Goal: Check status: Check status

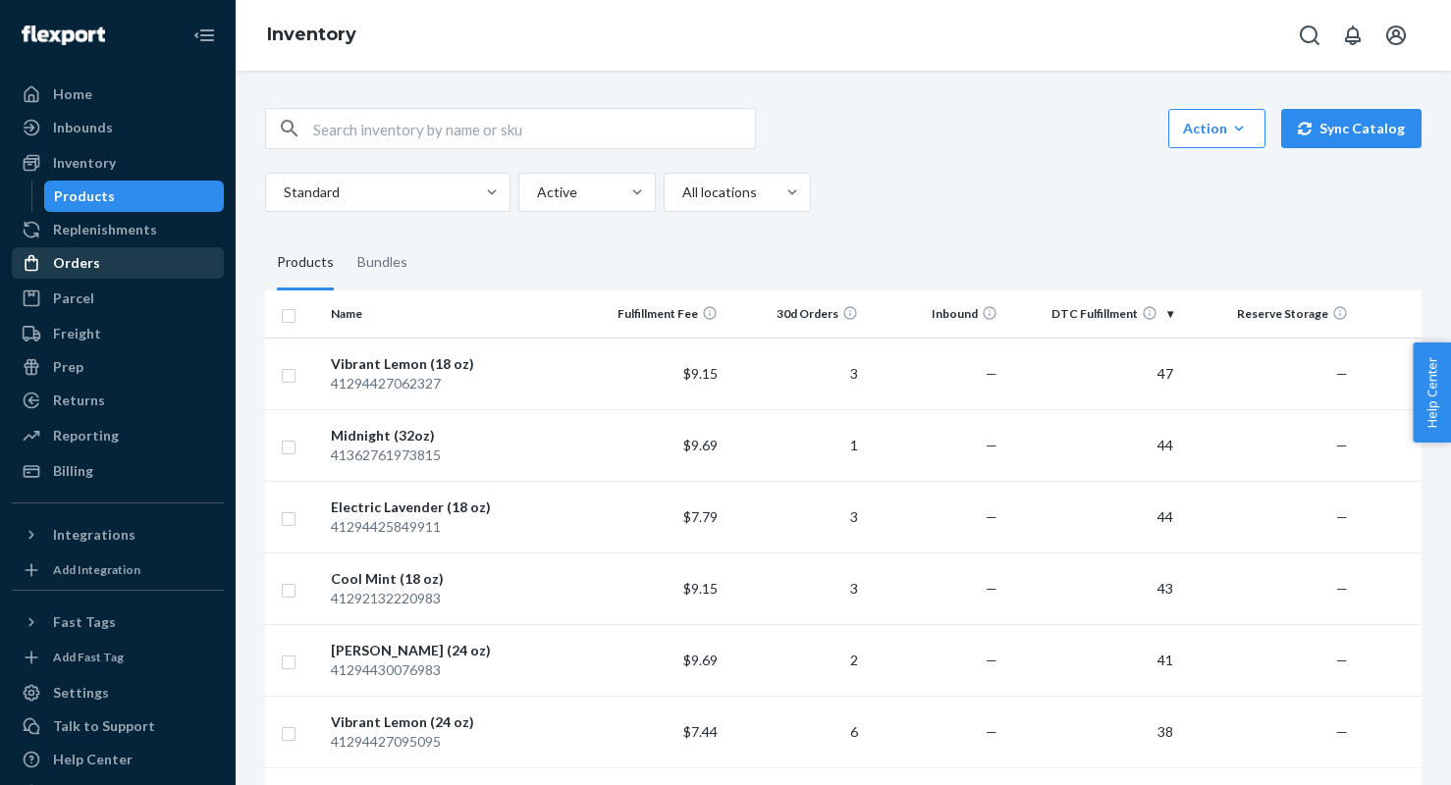
click at [108, 258] on div "Orders" at bounding box center [118, 262] width 208 height 27
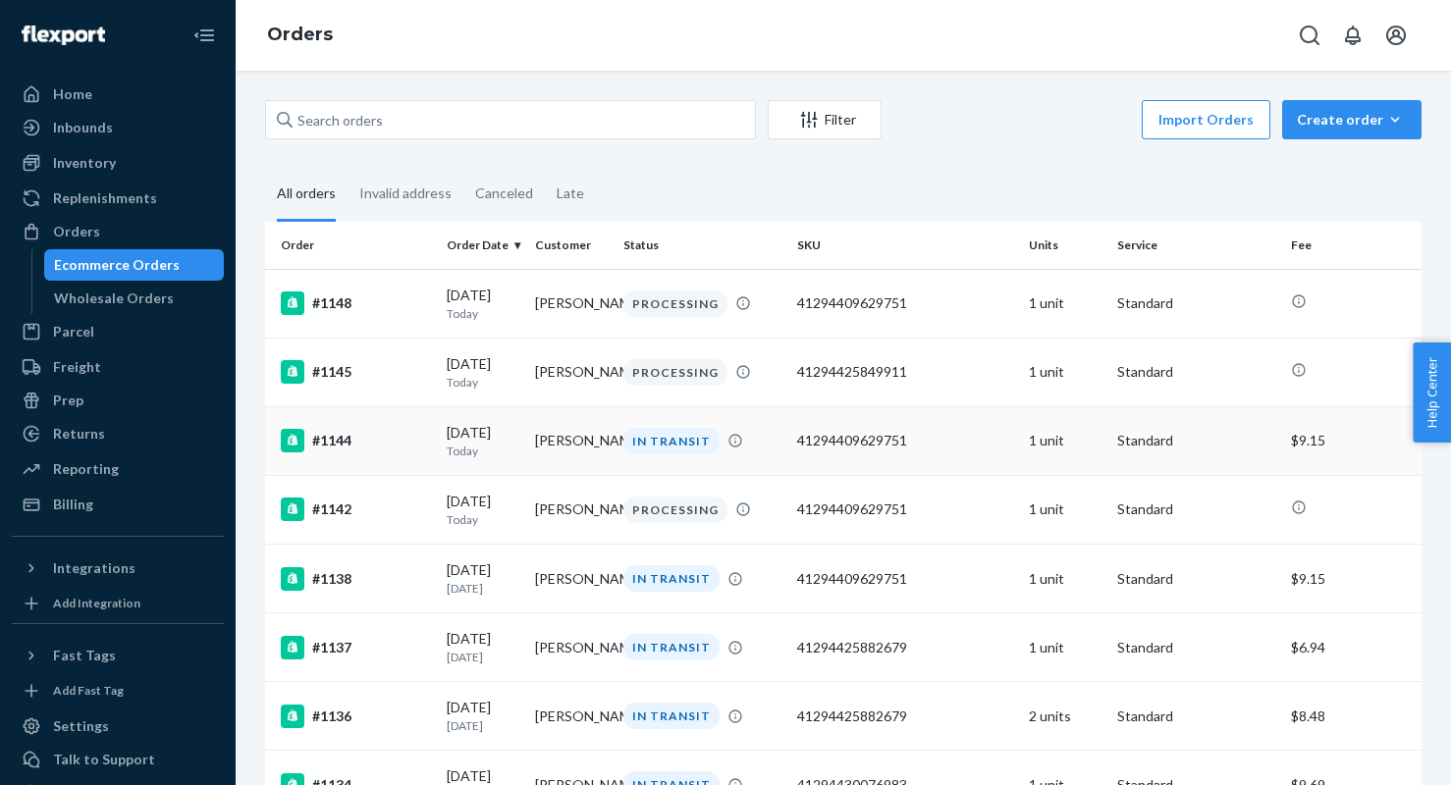
click at [393, 449] on div "#1144" at bounding box center [356, 441] width 150 height 24
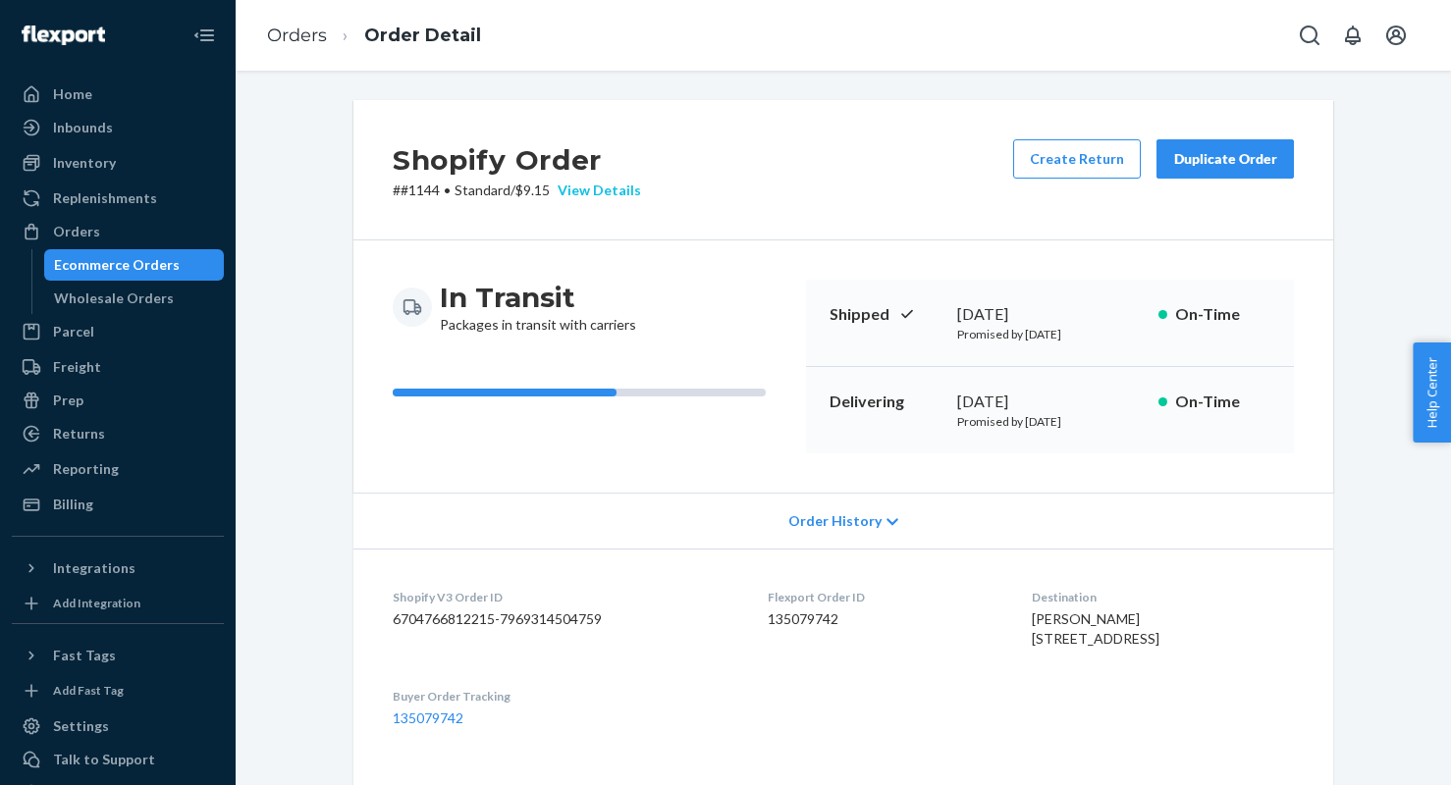
click at [612, 193] on div "View Details" at bounding box center [595, 191] width 91 height 20
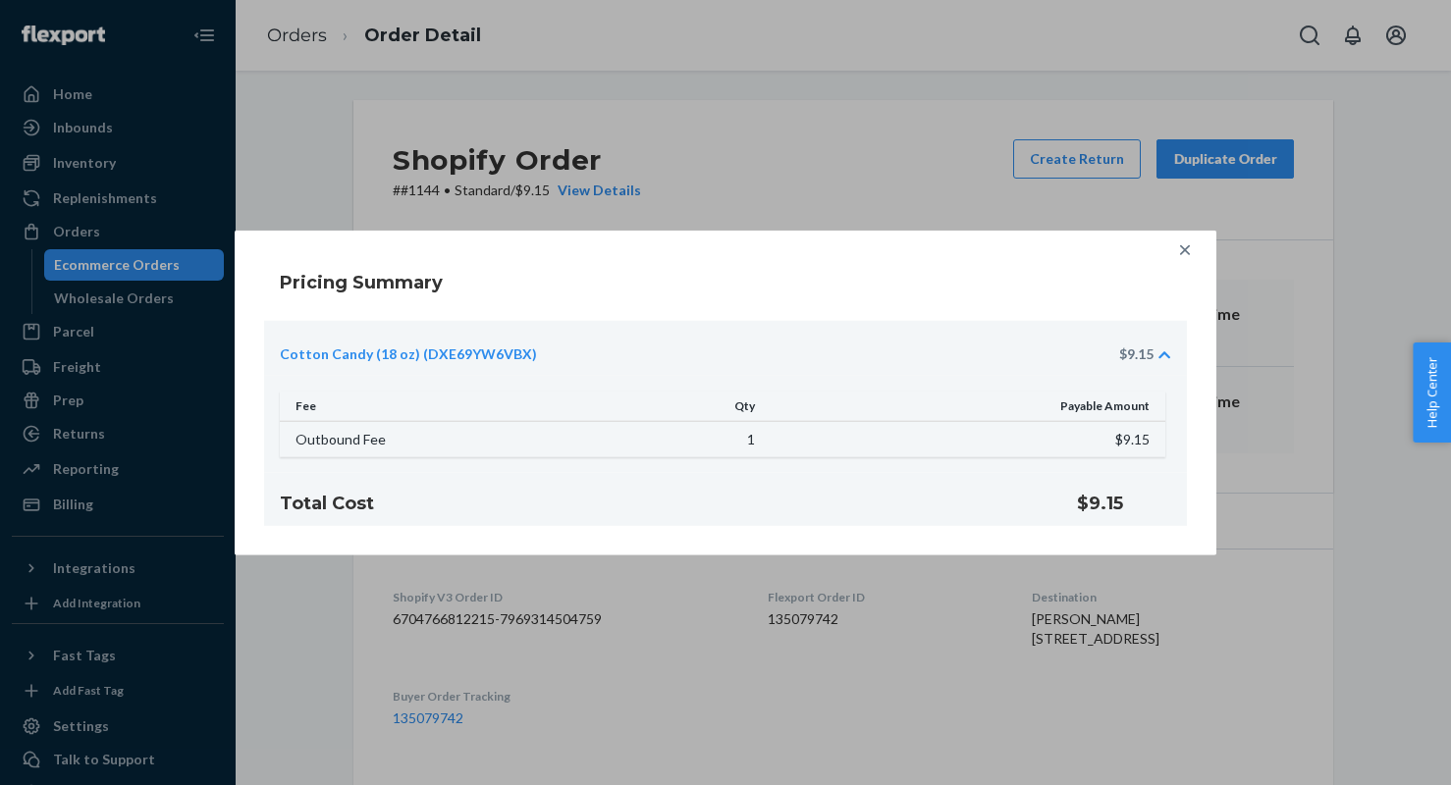
click at [1184, 247] on icon at bounding box center [1185, 251] width 20 height 20
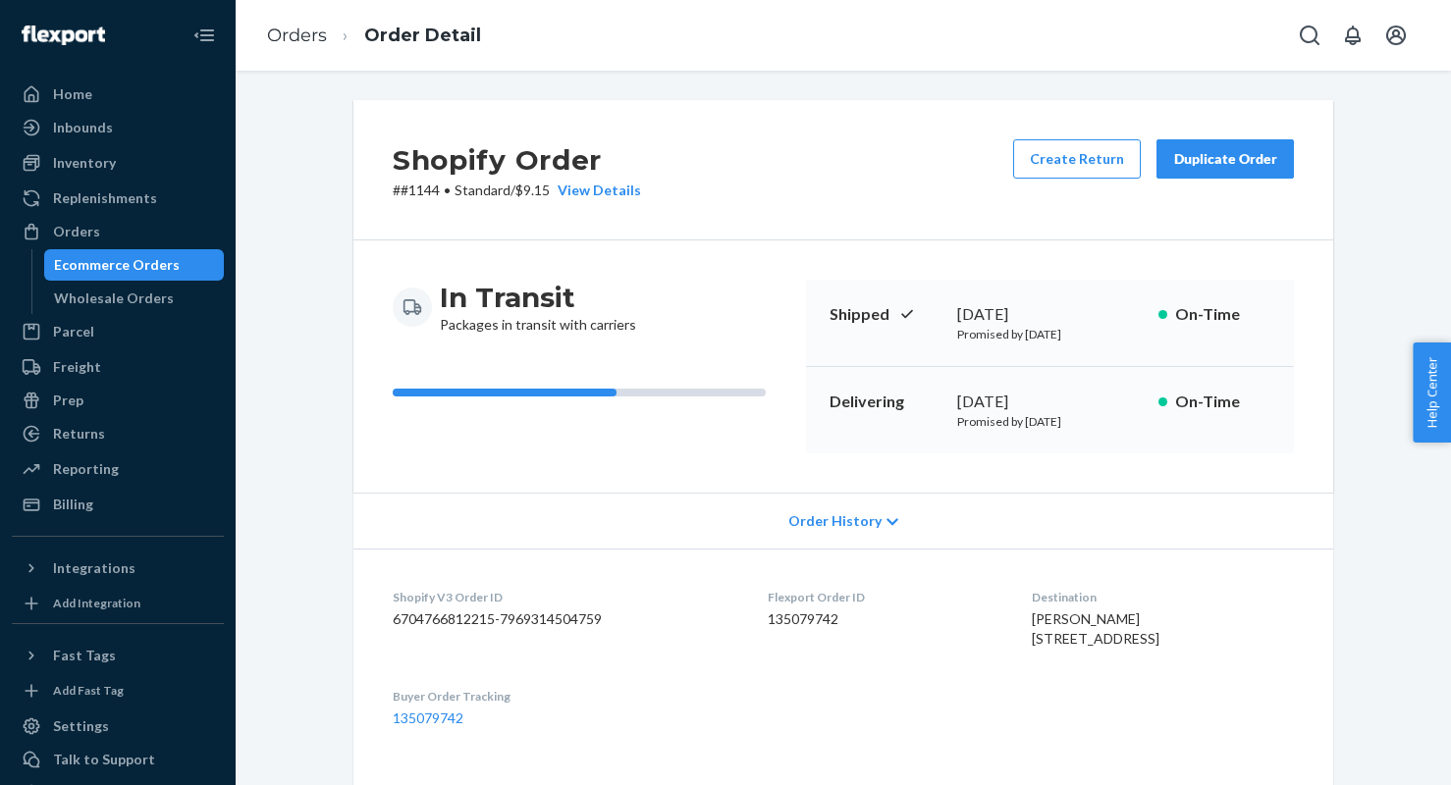
click at [1432, 388] on span "Help Center" at bounding box center [1432, 393] width 38 height 100
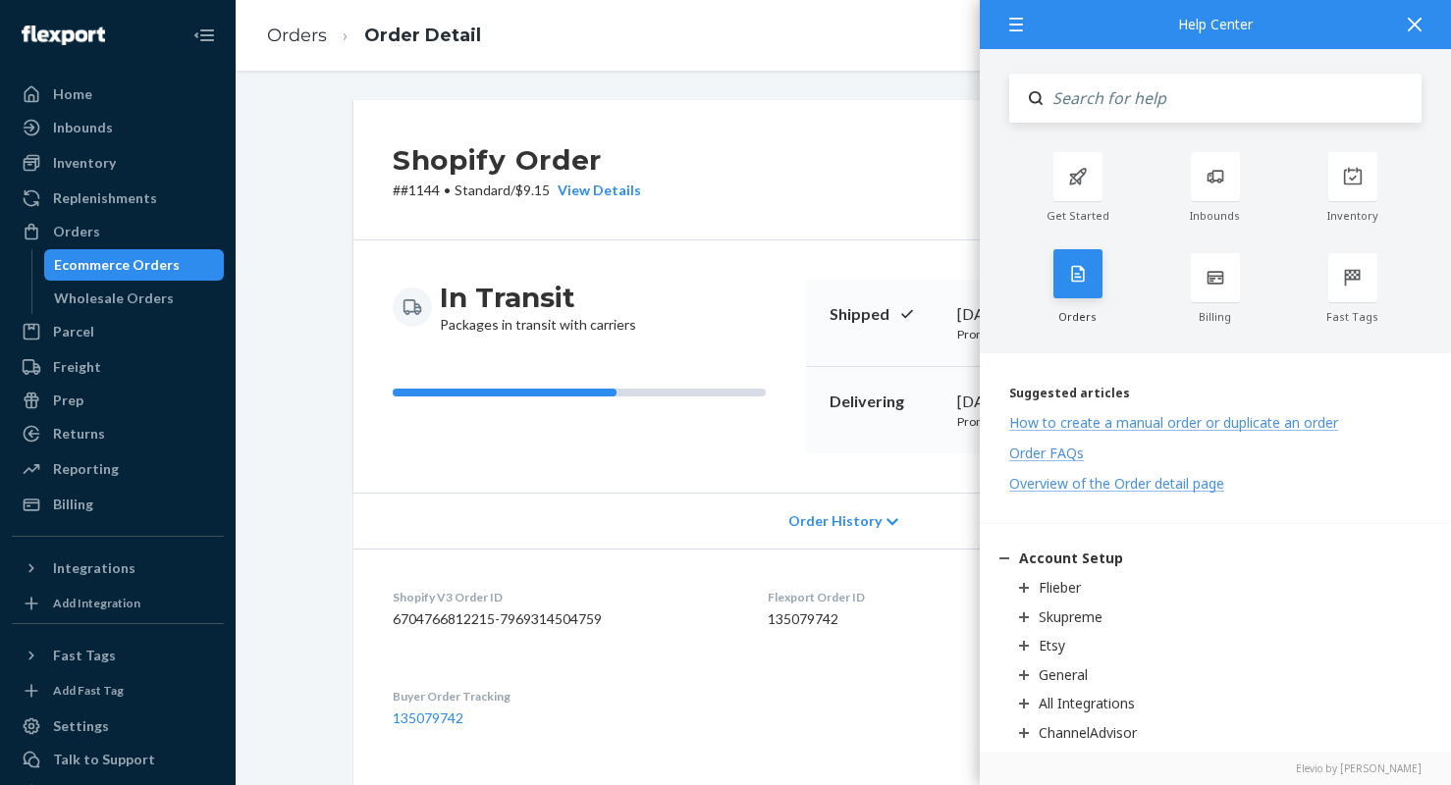
click at [1089, 265] on div at bounding box center [1077, 273] width 49 height 49
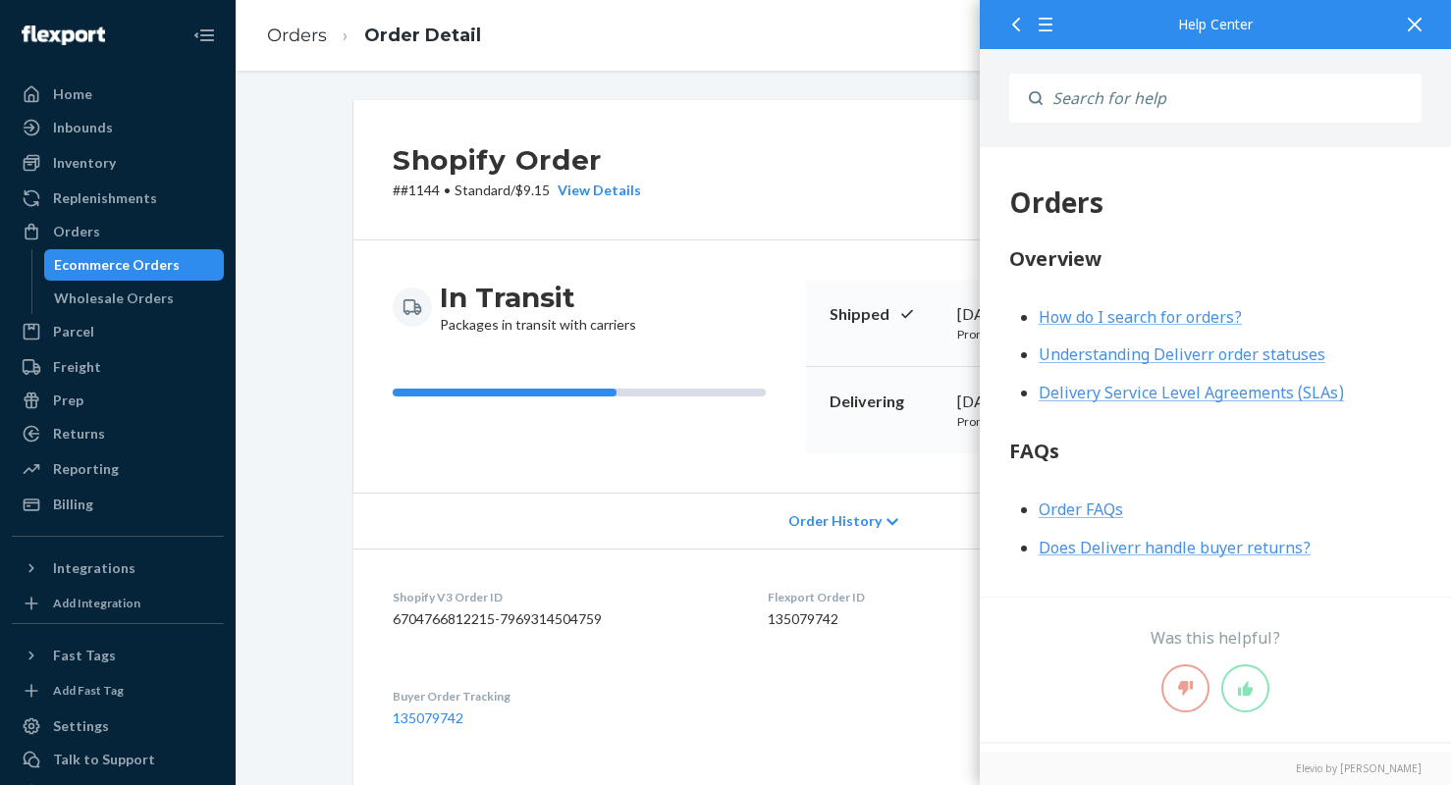
click at [1416, 27] on icon at bounding box center [1415, 25] width 14 height 14
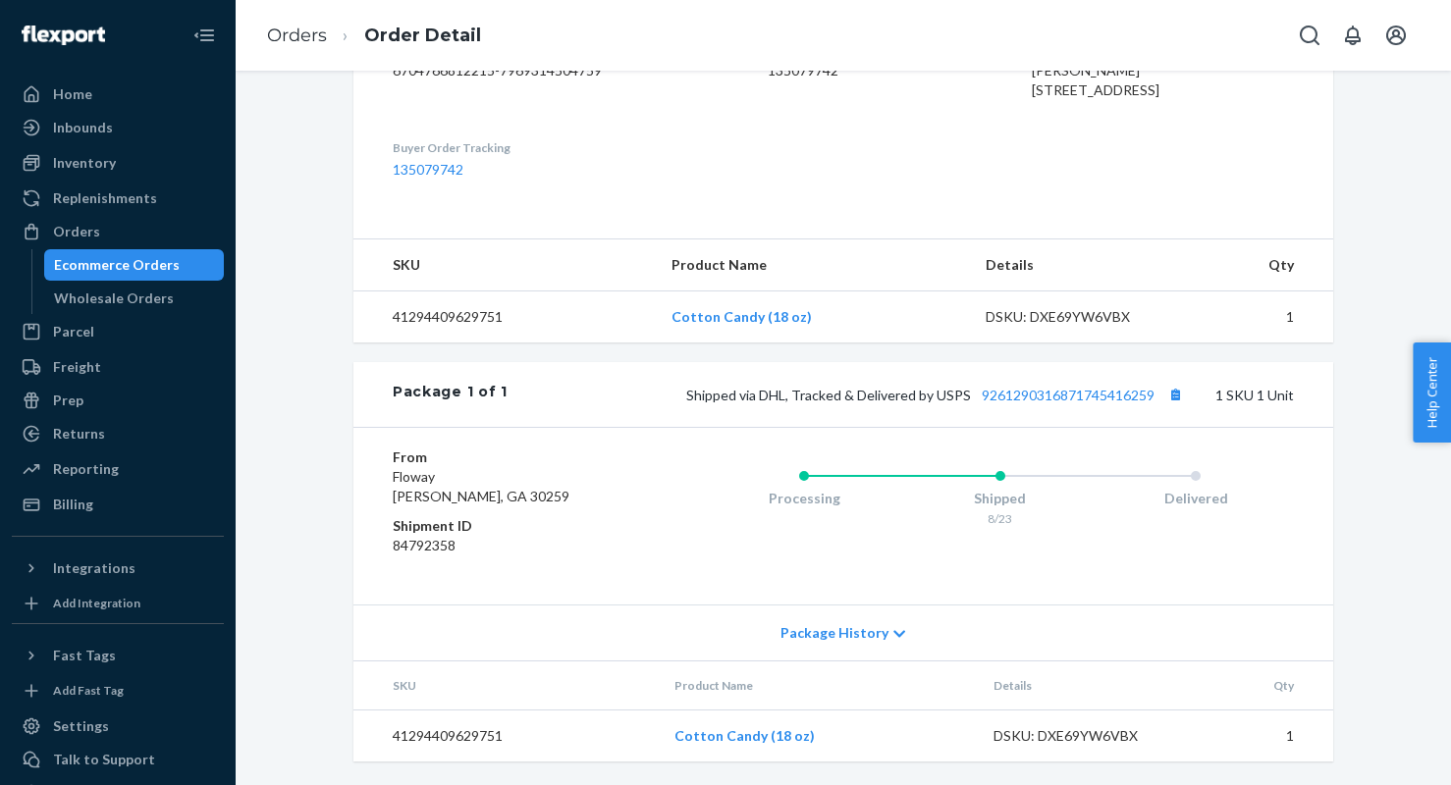
scroll to position [588, 0]
click at [1035, 396] on link "9261290316871745416259" at bounding box center [1068, 395] width 173 height 17
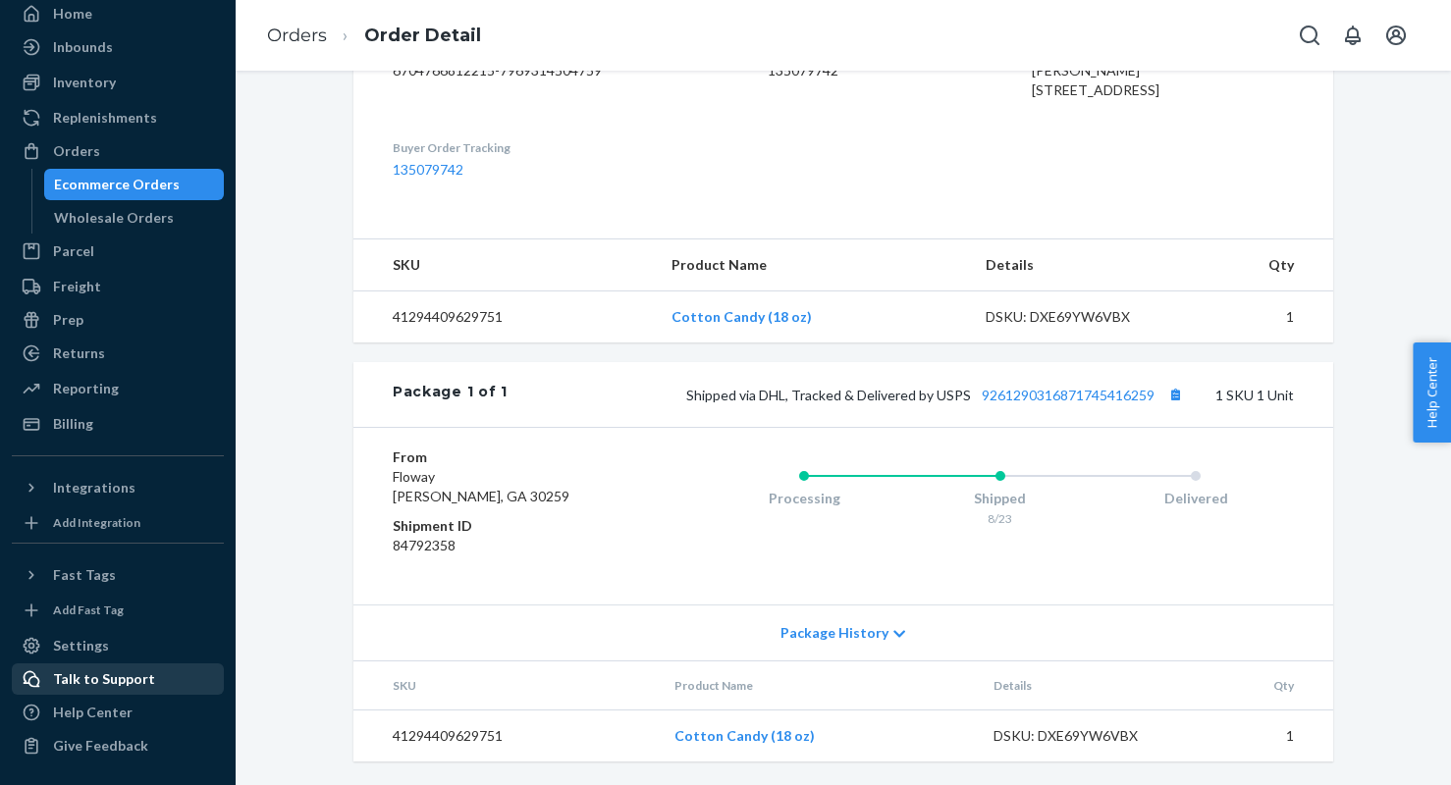
click at [116, 682] on div "Talk to Support" at bounding box center [104, 680] width 102 height 20
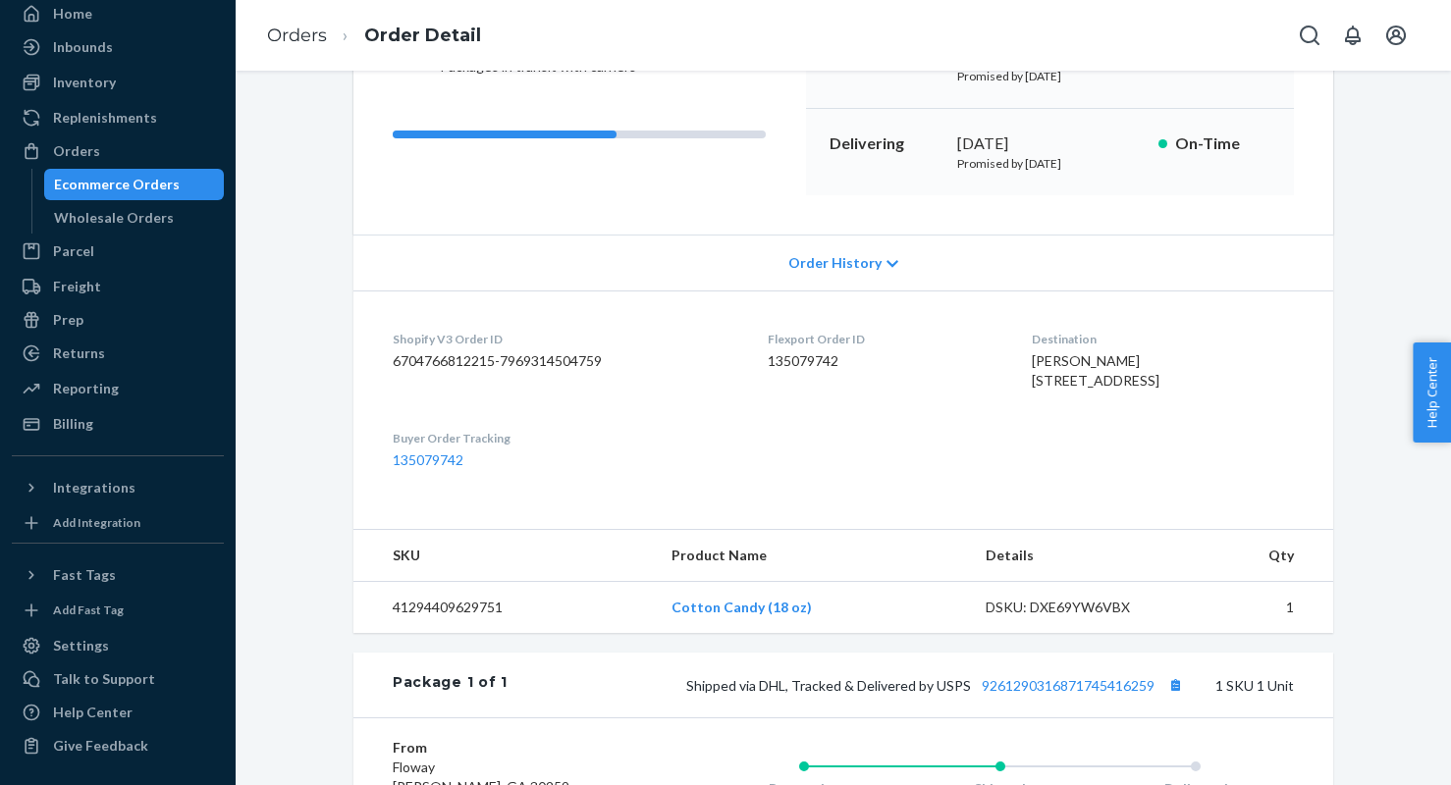
scroll to position [423, 0]
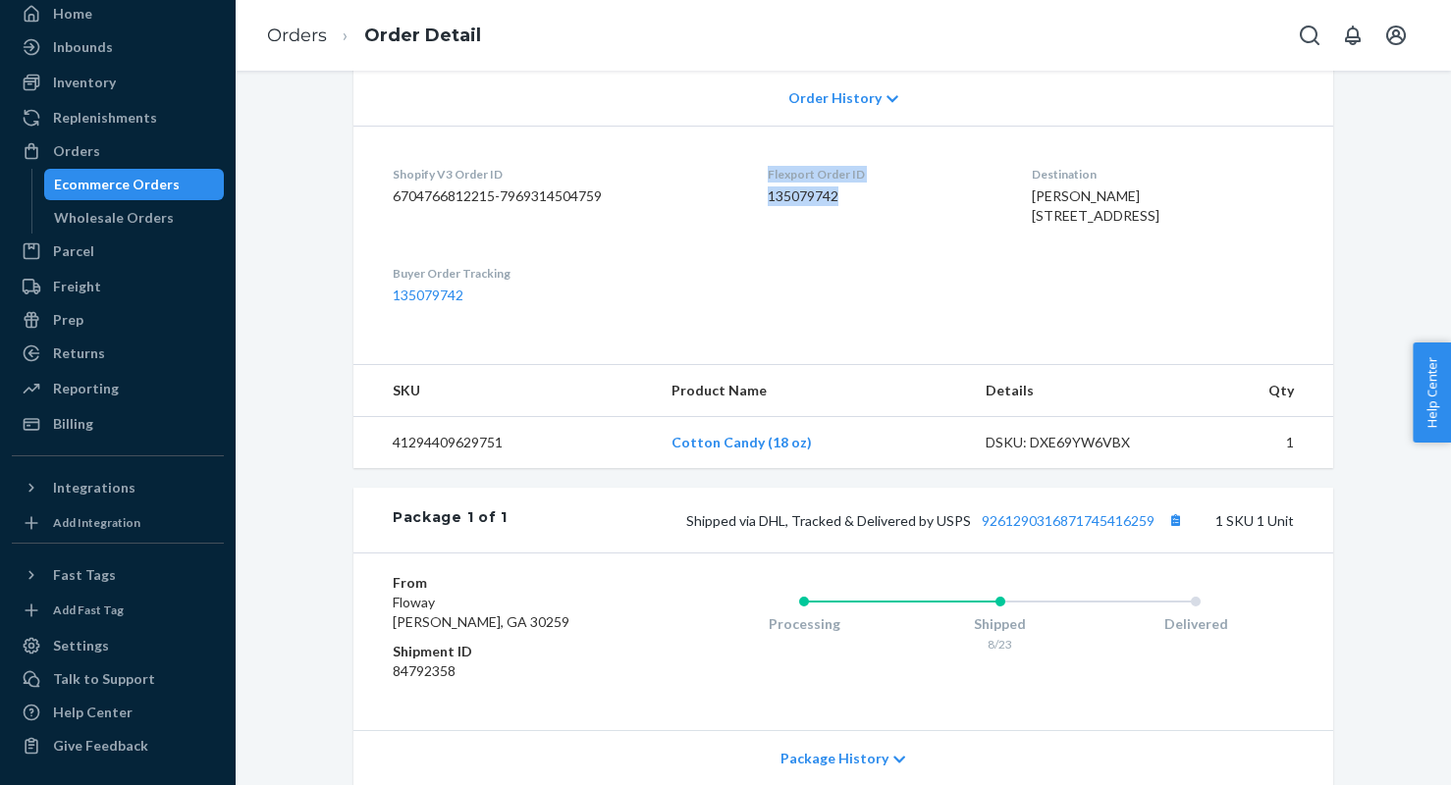
drag, startPoint x: 848, startPoint y: 192, endPoint x: 752, endPoint y: 175, distance: 97.8
click at [752, 175] on dl "Shopify V3 Order ID 6704766812215-7969314504759 Flexport Order ID 135079742 Des…" at bounding box center [843, 235] width 980 height 219
copy div "Flexport Order ID 135079742"
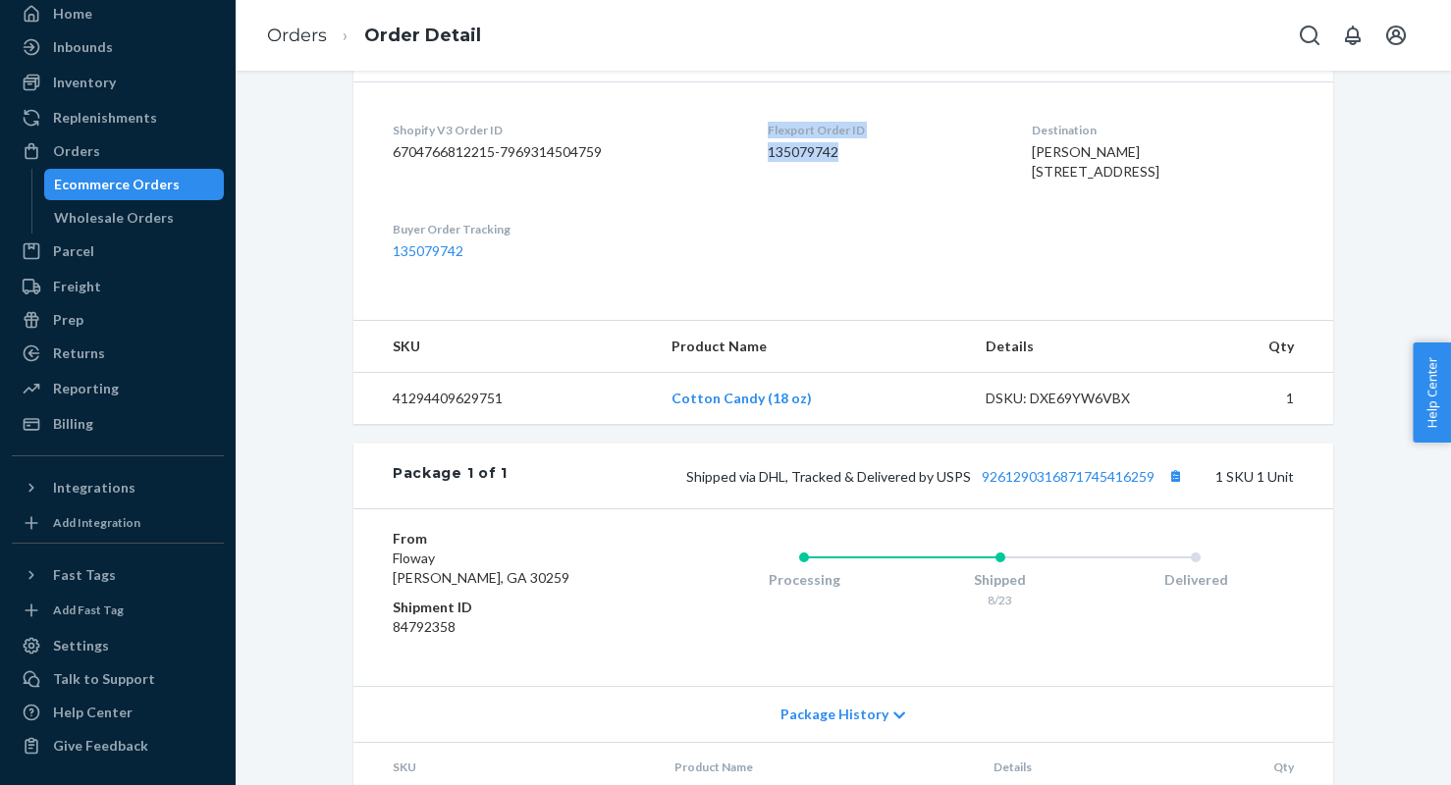
scroll to position [588, 0]
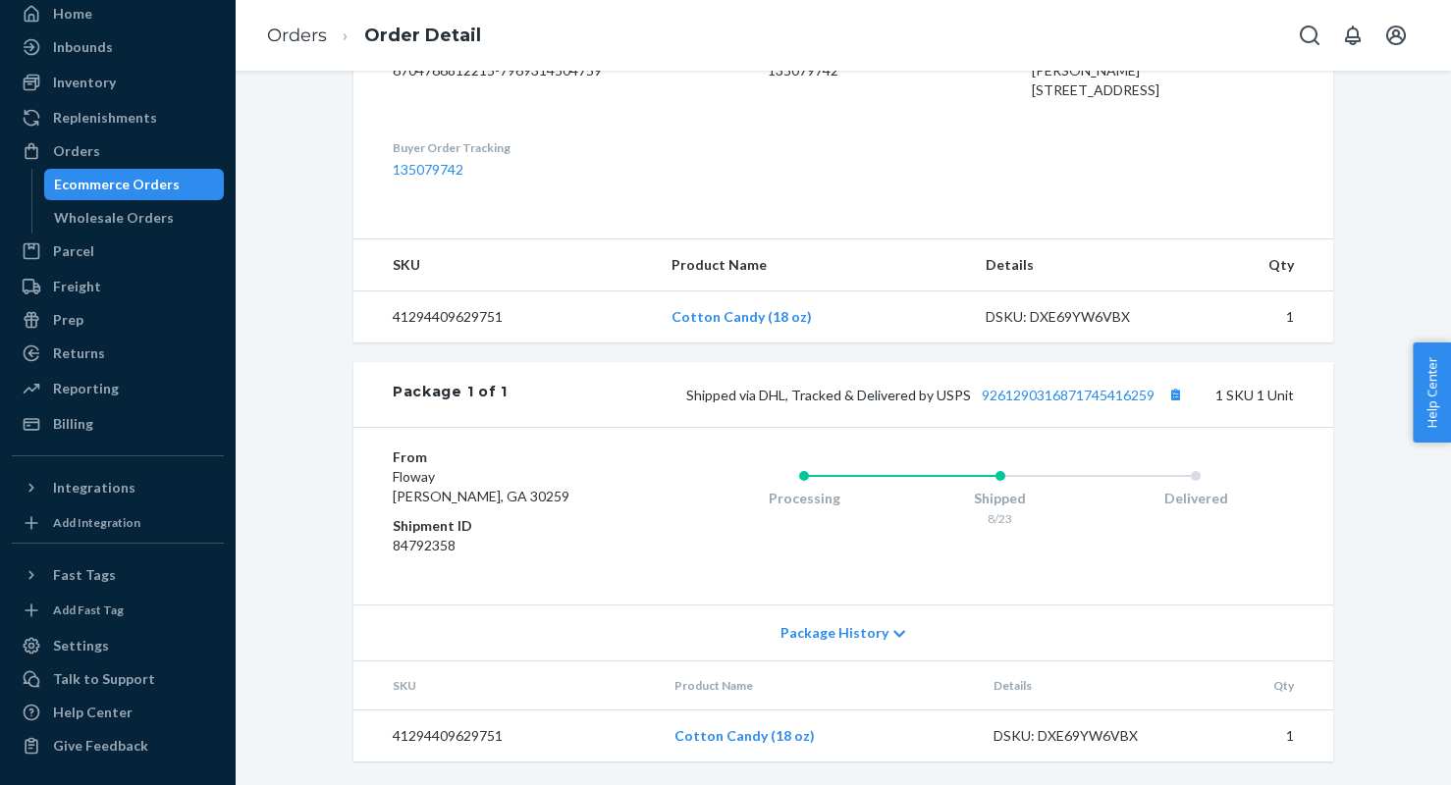
click at [448, 536] on dd "84792358" at bounding box center [510, 546] width 235 height 20
copy dd "84792358"
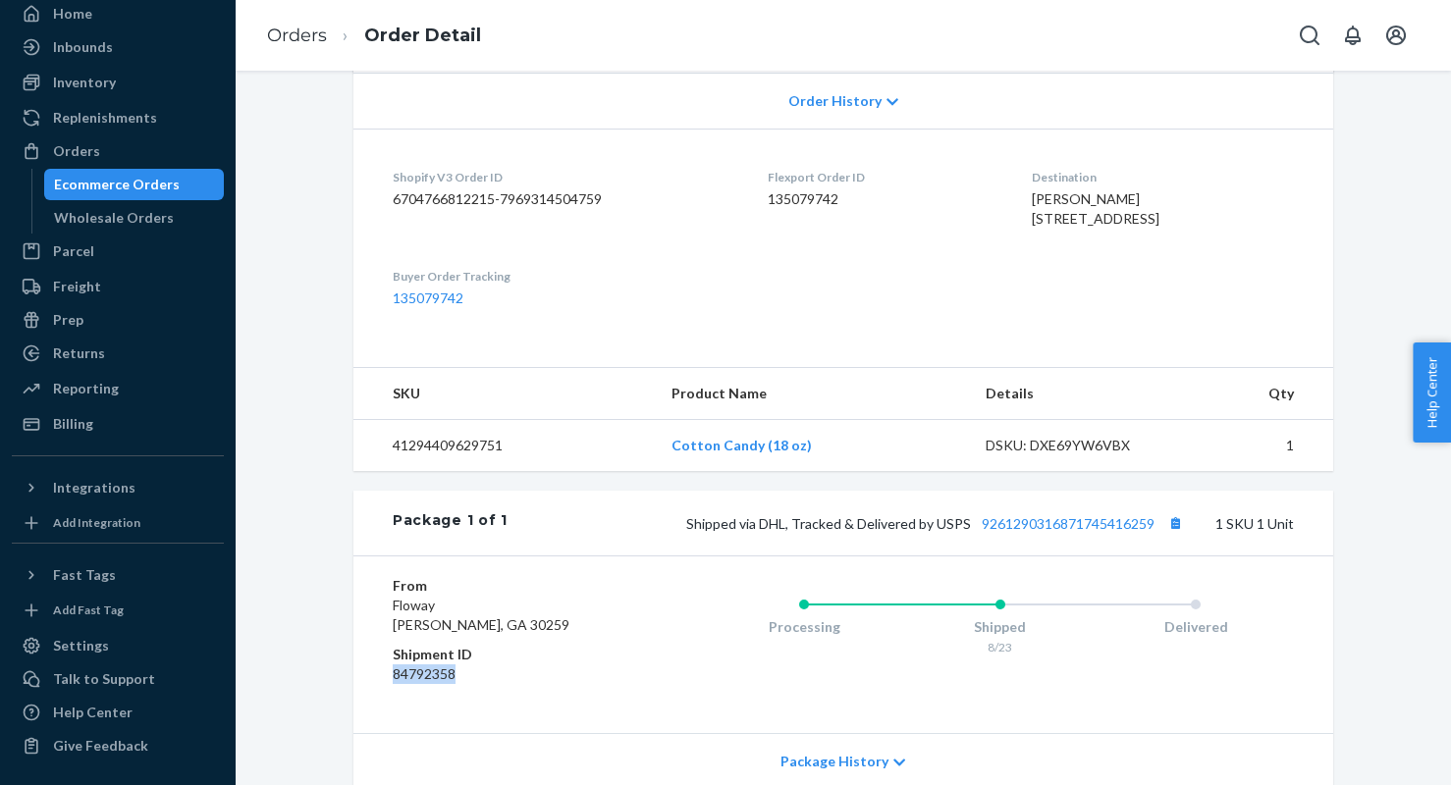
scroll to position [318, 0]
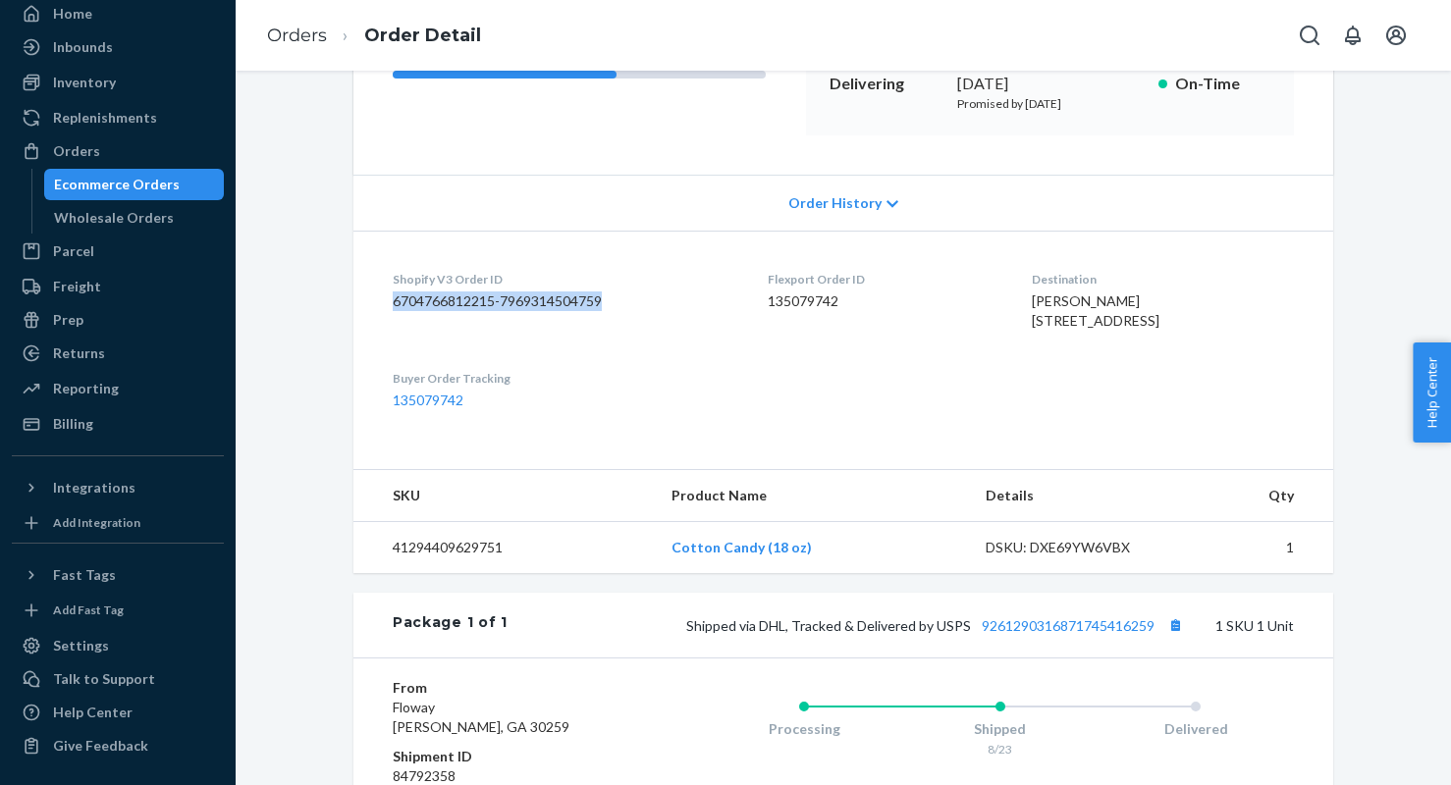
drag, startPoint x: 617, startPoint y: 301, endPoint x: 383, endPoint y: 300, distance: 234.6
click at [383, 300] on dl "Shopify V3 Order ID 6704766812215-7969314504759 Flexport Order ID 135079742 Des…" at bounding box center [843, 340] width 980 height 219
copy dd "6704766812215-7969314504759"
click at [1094, 558] on div "DSKU: DXE69YW6VBX" at bounding box center [1078, 548] width 185 height 20
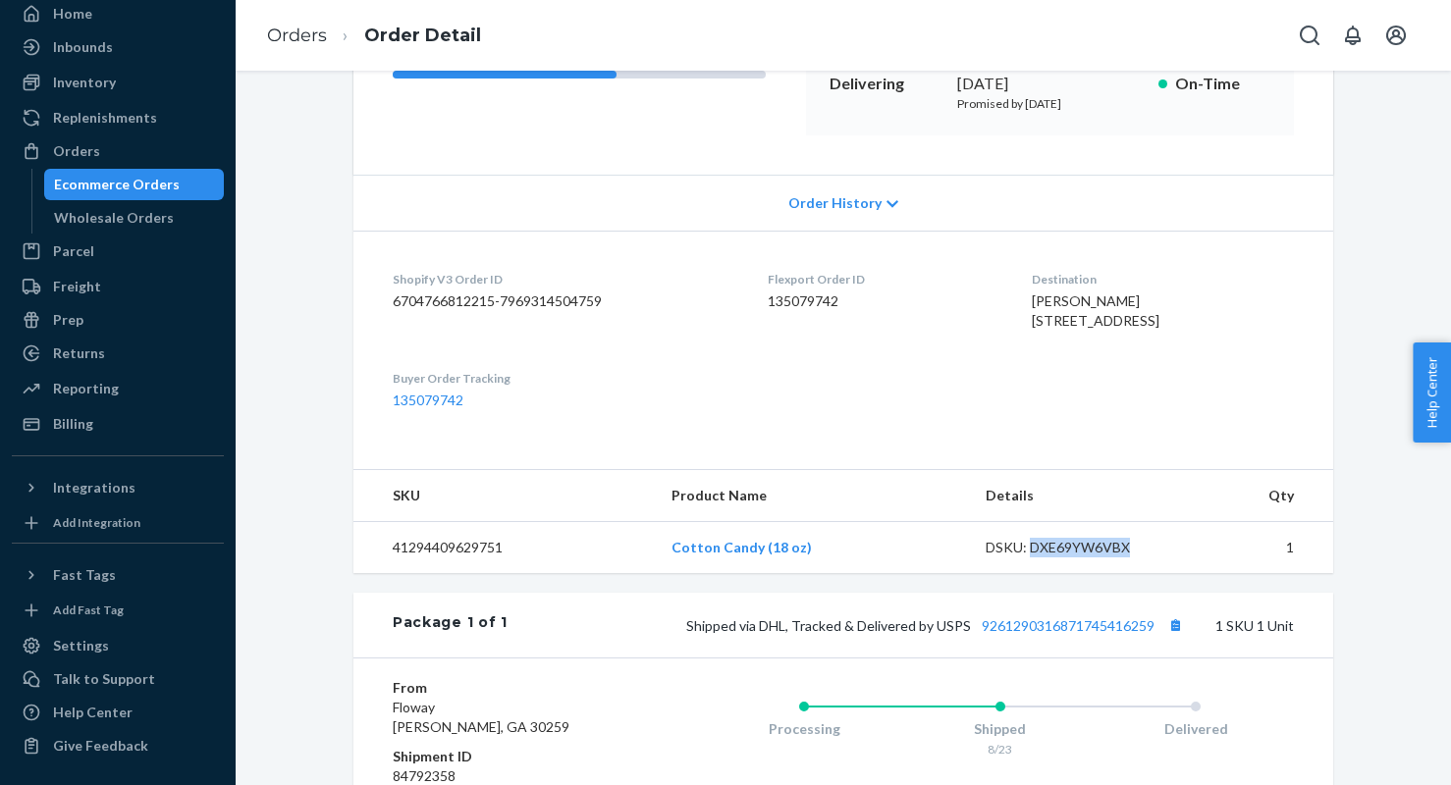
copy div "DXE69YW6VBX"
